Goal: Task Accomplishment & Management: Use online tool/utility

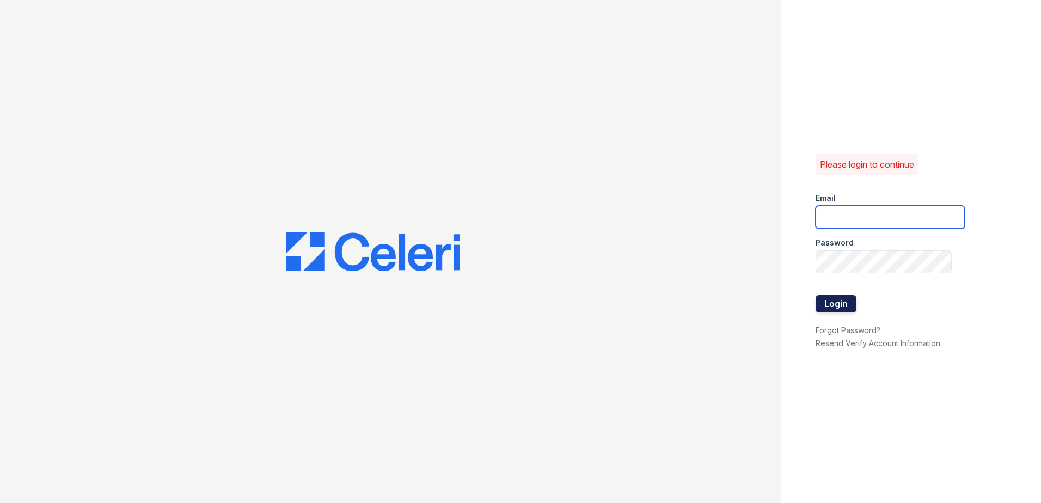
type input "[EMAIL_ADDRESS][DOMAIN_NAME]"
click at [842, 308] on button "Login" at bounding box center [836, 303] width 41 height 17
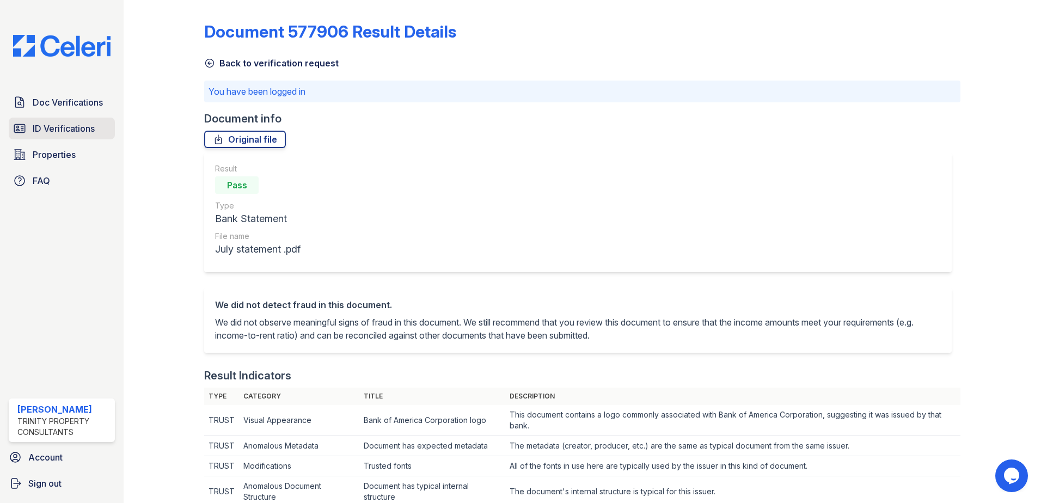
click at [88, 130] on span "ID Verifications" at bounding box center [64, 128] width 62 height 13
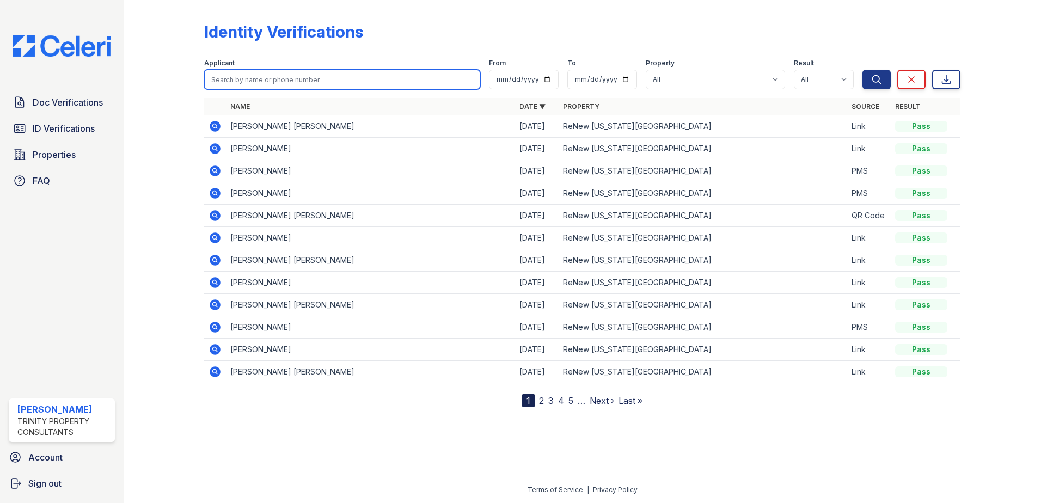
click at [310, 78] on input "search" at bounding box center [342, 80] width 276 height 20
type input "ahearn"
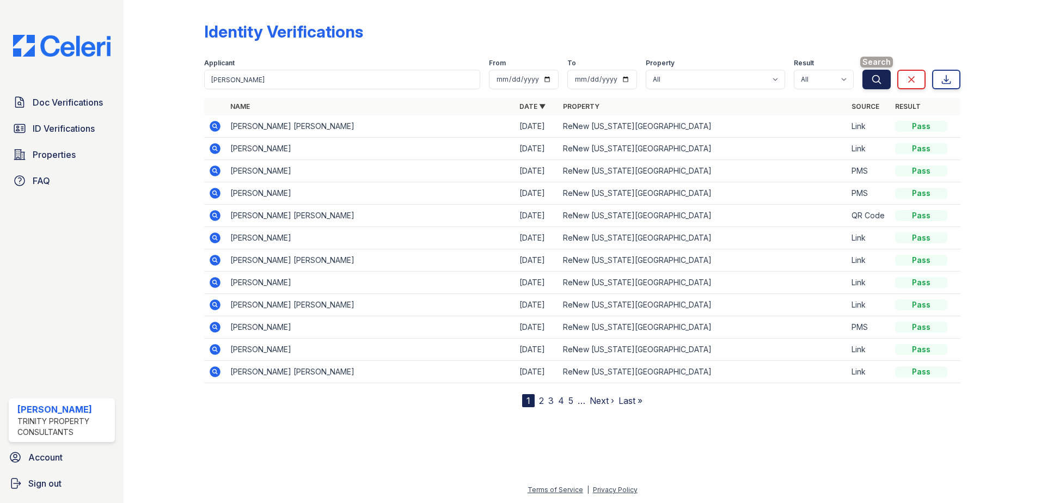
click at [871, 82] on icon "submit" at bounding box center [876, 79] width 11 height 11
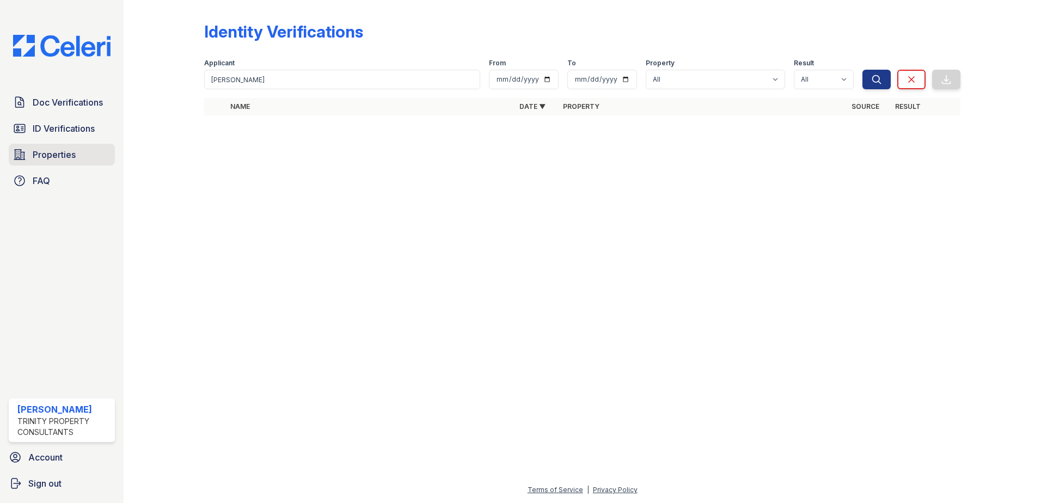
click at [36, 158] on span "Properties" at bounding box center [54, 154] width 43 height 13
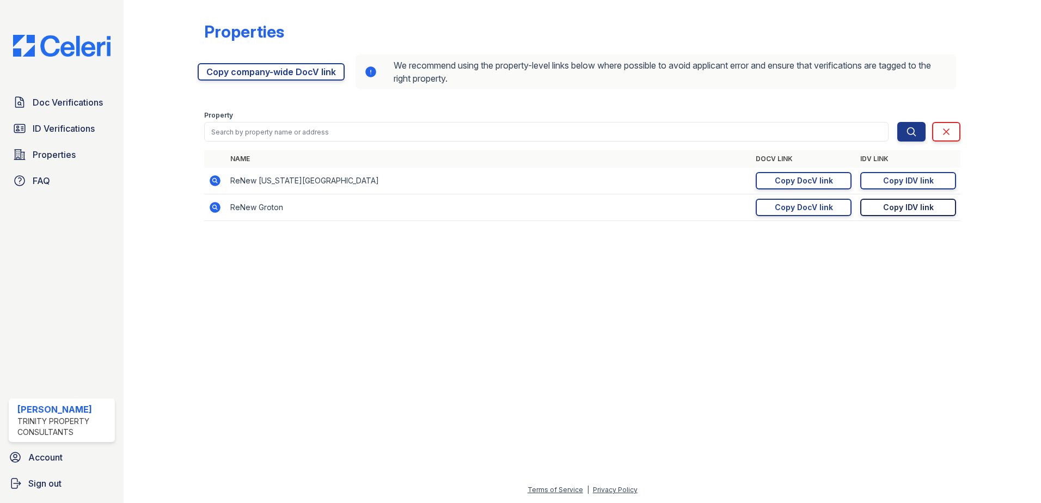
click at [898, 210] on div "Copy IDV link" at bounding box center [908, 207] width 51 height 11
click at [818, 209] on div "Copy DocV link" at bounding box center [804, 207] width 58 height 11
